Goal: Understand process/instructions

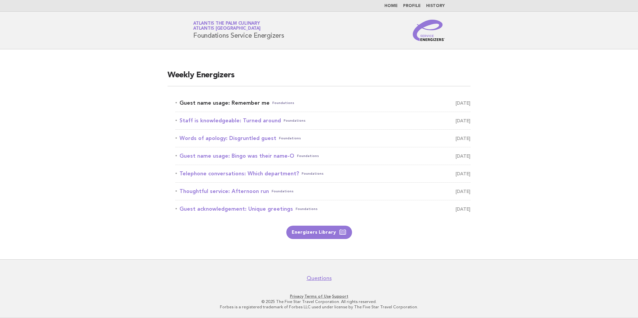
click at [276, 104] on span "Foundations" at bounding box center [283, 102] width 22 height 9
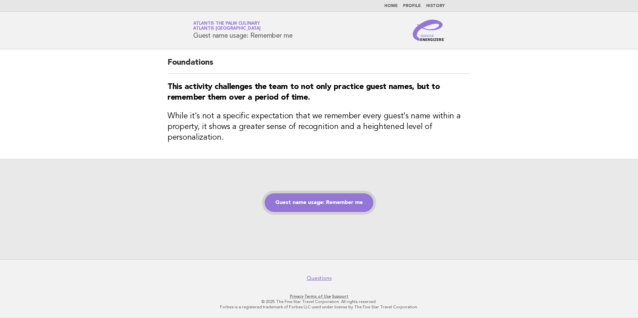
click at [308, 205] on link "Guest name usage: Remember me" at bounding box center [319, 203] width 109 height 19
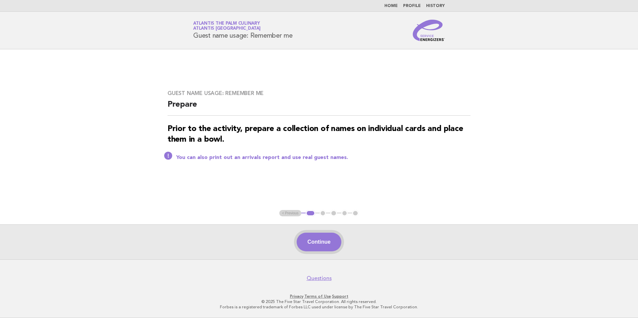
click at [320, 237] on button "Continue" at bounding box center [319, 242] width 44 height 19
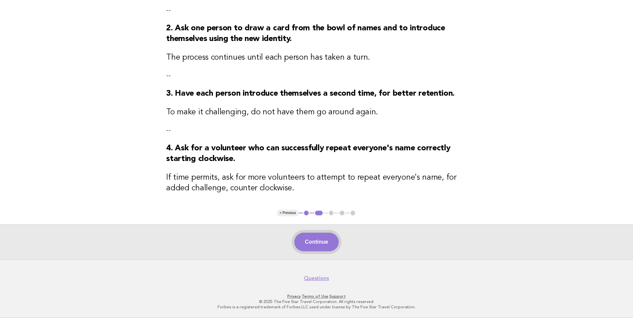
click at [321, 244] on button "Continue" at bounding box center [316, 242] width 44 height 19
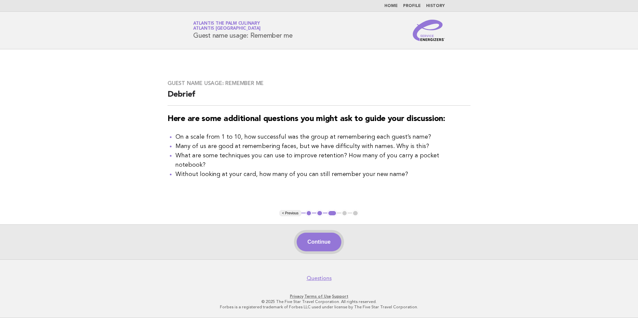
click at [313, 236] on button "Continue" at bounding box center [319, 242] width 44 height 19
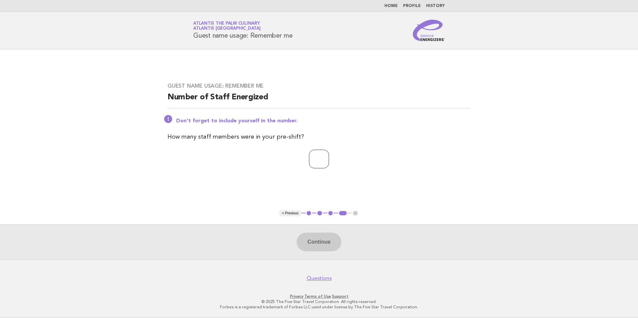
click at [309, 161] on input "number" at bounding box center [319, 159] width 20 height 19
type input "**"
click at [329, 239] on button "Continue" at bounding box center [319, 242] width 44 height 19
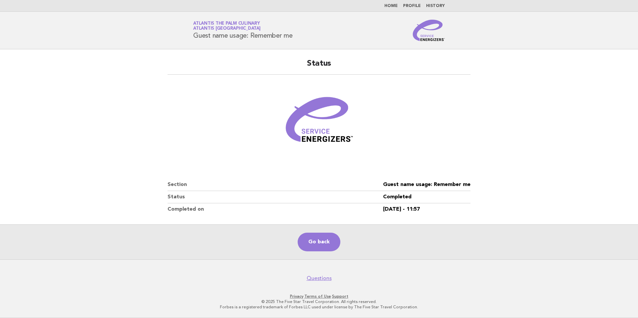
click at [159, 73] on main "Status Section Guest name usage: Remember me Status Completed Completed on [DAT…" at bounding box center [319, 154] width 638 height 210
